Goal: Information Seeking & Learning: Check status

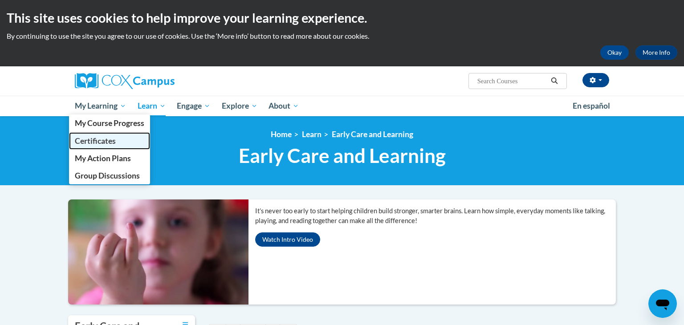
click at [89, 140] on span "Certificates" at bounding box center [95, 140] width 41 height 9
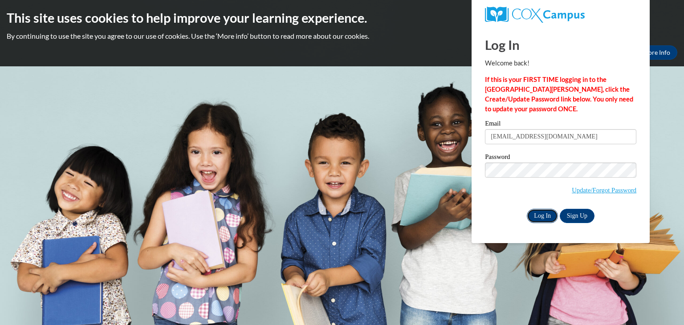
click at [545, 216] on input "Log In" at bounding box center [542, 216] width 31 height 14
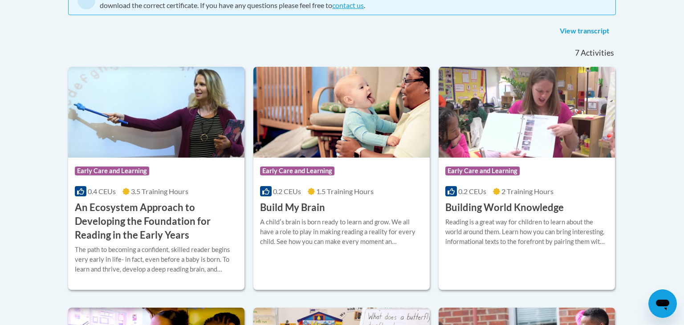
scroll to position [214, 0]
click at [568, 31] on link "View transcript" at bounding box center [584, 31] width 63 height 14
click at [576, 31] on link "View transcript" at bounding box center [584, 31] width 63 height 14
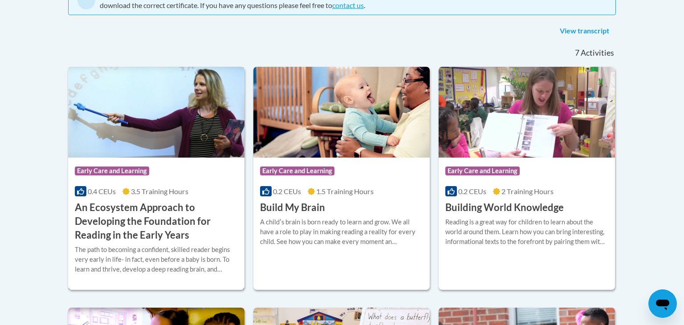
click at [164, 210] on h3 "An Ecosystem Approach to Developing the Foundation for Reading in the Early Yea…" at bounding box center [156, 221] width 163 height 41
click at [158, 209] on h3 "An Ecosystem Approach to Developing the Foundation for Reading in the Early Yea…" at bounding box center [156, 221] width 163 height 41
